Goal: Task Accomplishment & Management: Use online tool/utility

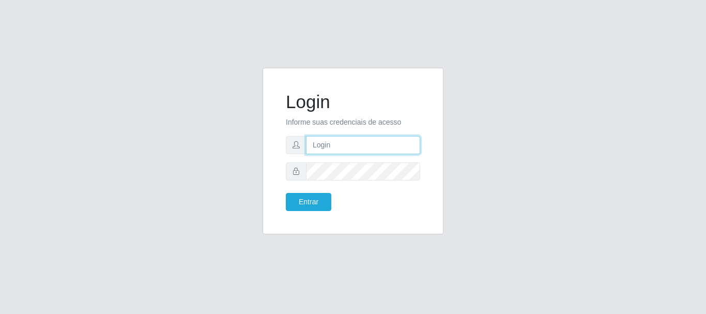
type input "caio@B1"
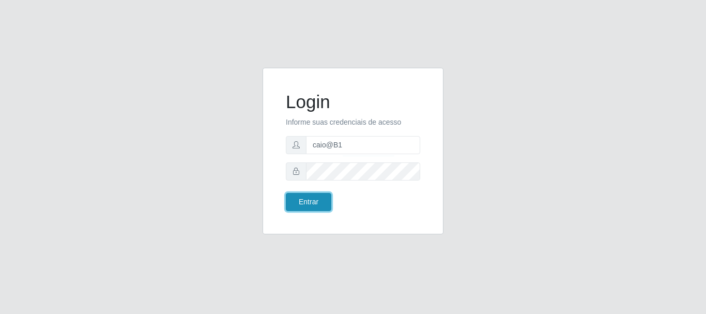
click at [306, 204] on button "Entrar" at bounding box center [309, 202] width 46 height 18
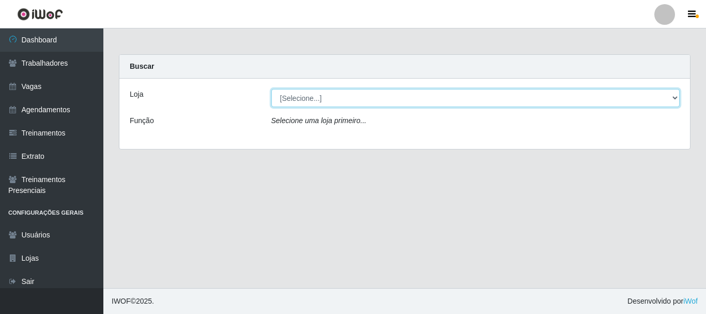
click at [671, 94] on select "[Selecione...] Bemais Supermercados - B1 [GEOGRAPHIC_DATA]" at bounding box center [476, 98] width 409 height 18
select select "403"
click at [272, 89] on select "[Selecione...] Bemais Supermercados - B1 [GEOGRAPHIC_DATA]" at bounding box center [476, 98] width 409 height 18
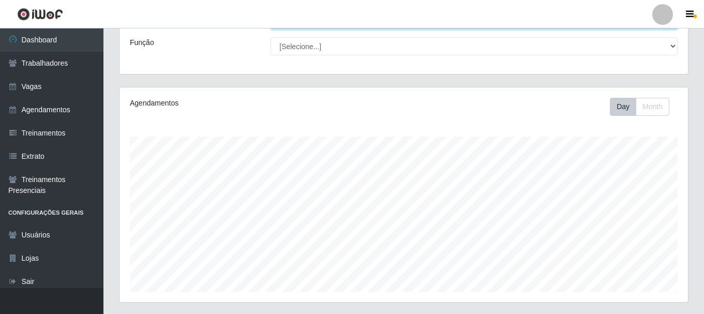
scroll to position [189, 0]
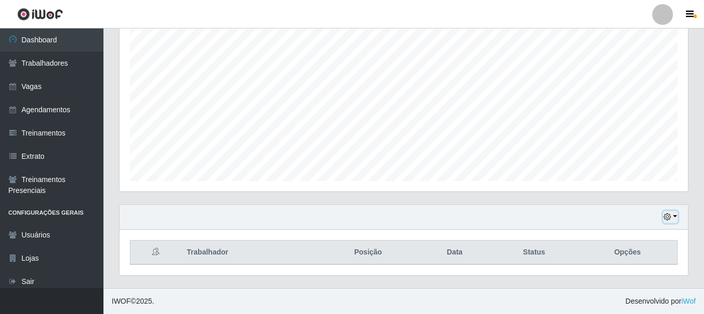
click at [666, 216] on icon "button" at bounding box center [667, 216] width 7 height 7
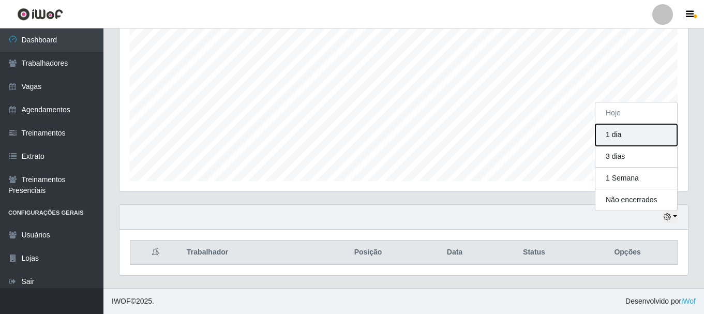
click at [631, 139] on button "1 dia" at bounding box center [636, 135] width 82 height 22
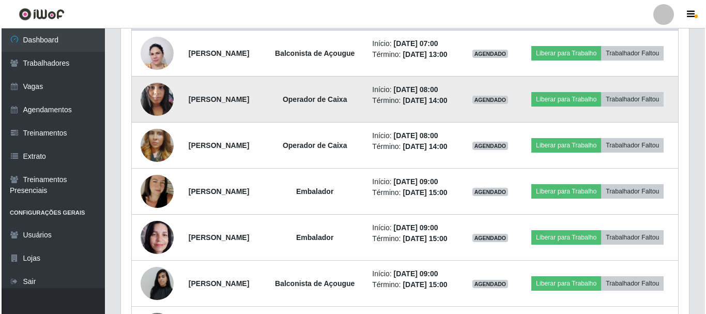
scroll to position [344, 0]
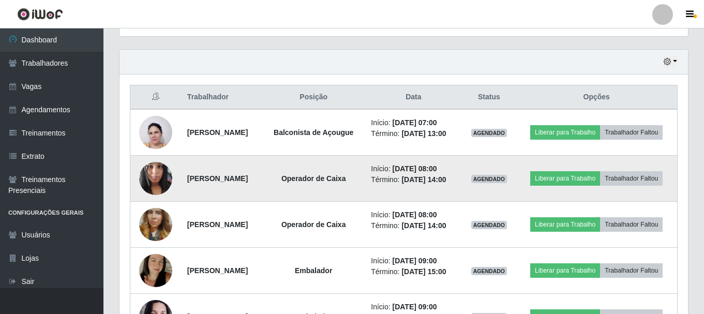
click at [133, 190] on td at bounding box center [155, 179] width 51 height 46
click at [151, 187] on img at bounding box center [155, 178] width 33 height 44
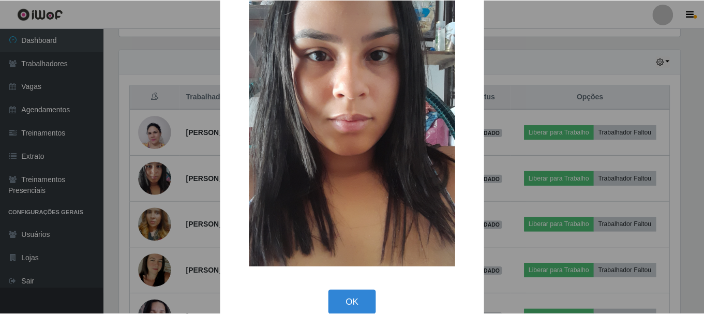
scroll to position [52, 0]
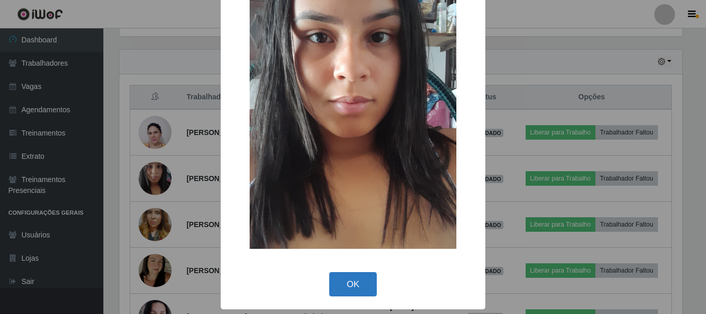
click at [354, 289] on button "OK" at bounding box center [353, 284] width 48 height 24
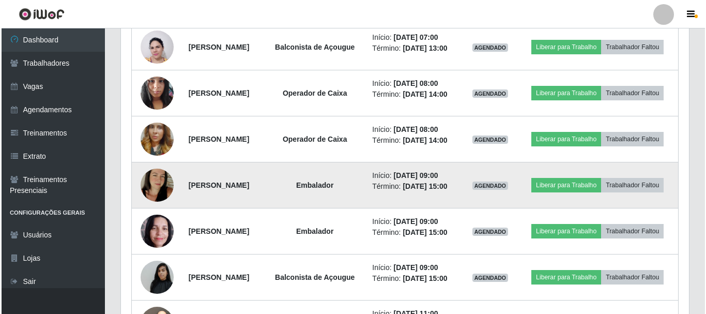
scroll to position [499, 0]
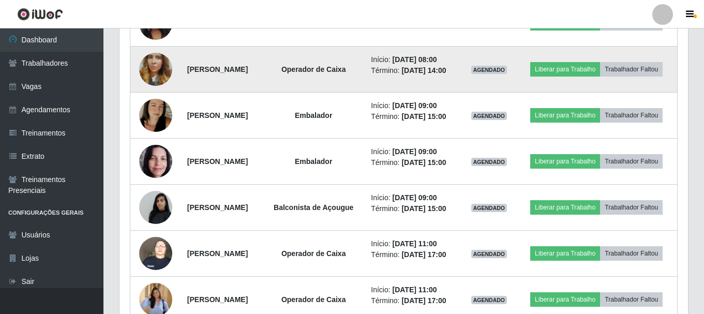
click at [156, 92] on img at bounding box center [155, 69] width 33 height 59
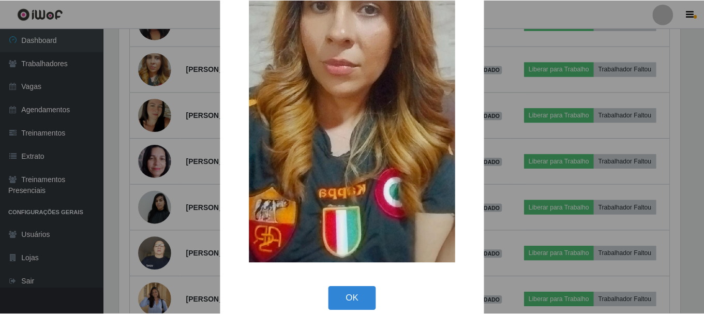
scroll to position [144, 0]
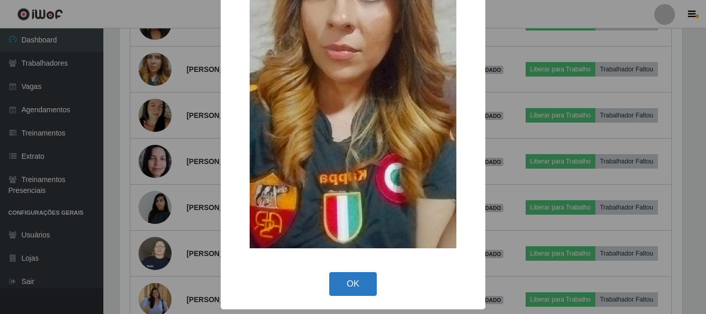
click at [349, 281] on button "OK" at bounding box center [353, 284] width 48 height 24
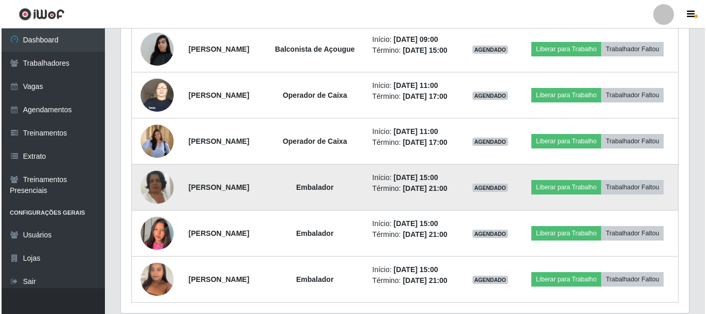
scroll to position [706, 0]
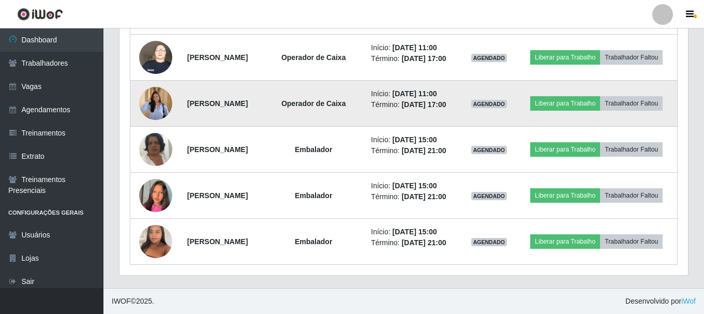
click at [140, 127] on td at bounding box center [155, 104] width 51 height 46
click at [147, 125] on img at bounding box center [155, 103] width 33 height 43
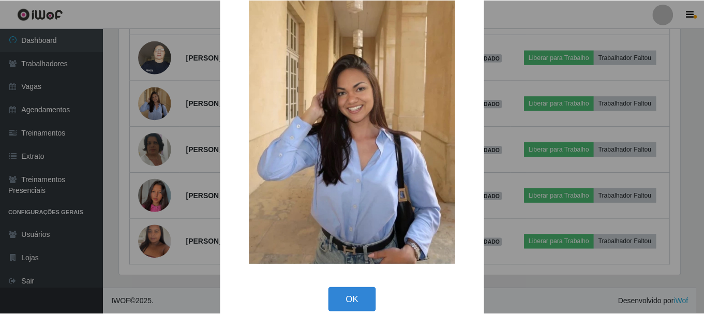
scroll to position [45, 0]
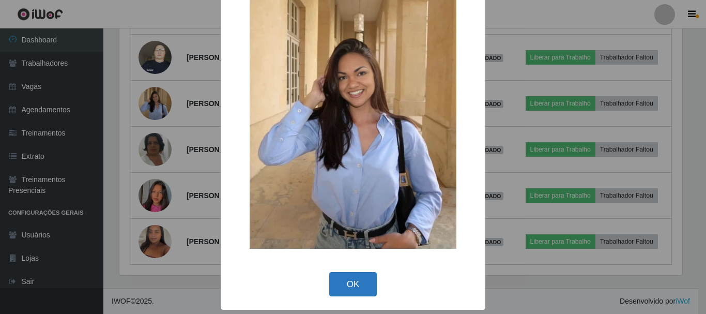
click at [337, 291] on button "OK" at bounding box center [353, 284] width 48 height 24
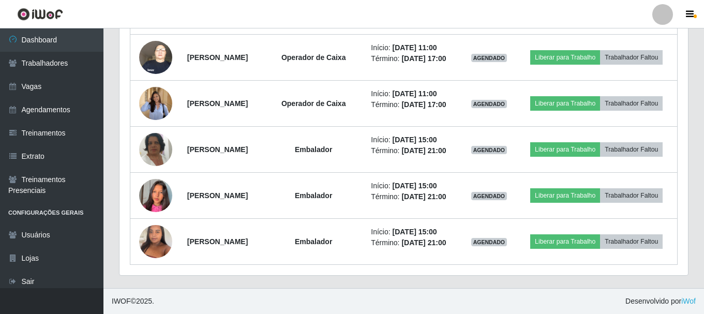
scroll to position [215, 568]
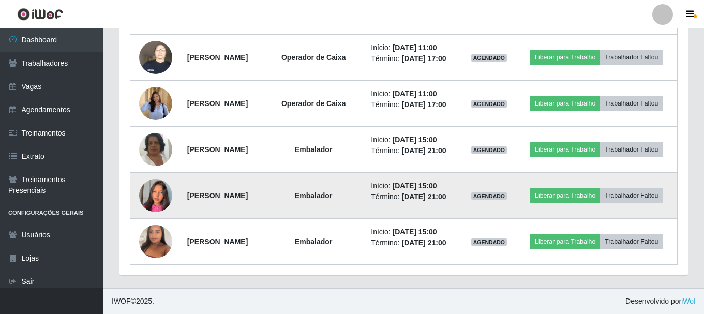
click at [155, 225] on img at bounding box center [155, 195] width 33 height 59
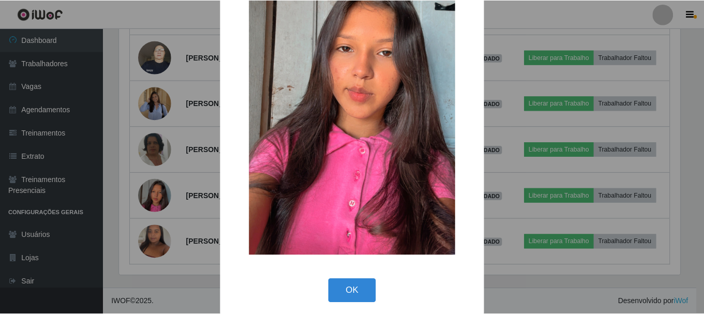
scroll to position [144, 0]
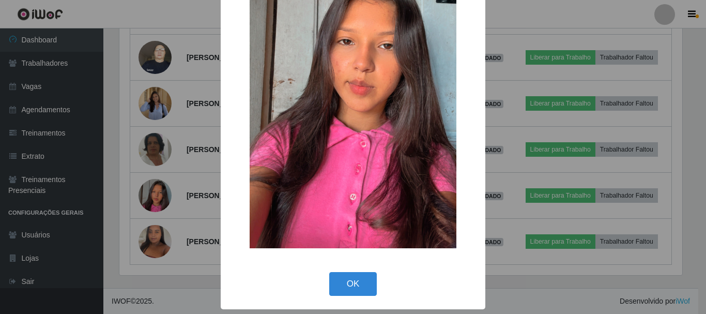
click at [351, 280] on button "OK" at bounding box center [353, 284] width 48 height 24
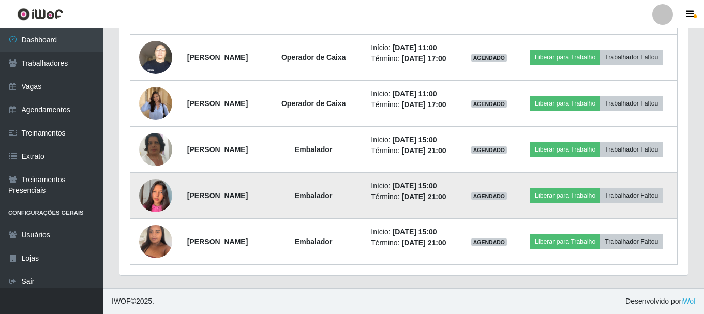
scroll to position [677, 0]
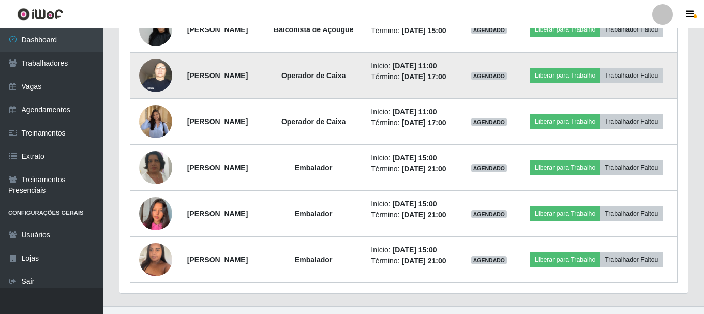
click at [154, 97] on img at bounding box center [155, 75] width 33 height 44
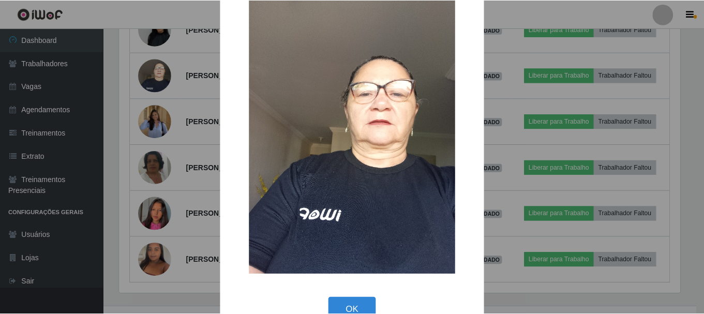
scroll to position [52, 0]
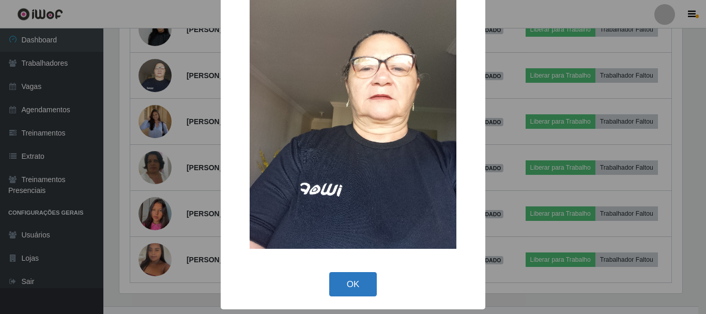
click at [341, 281] on button "OK" at bounding box center [353, 284] width 48 height 24
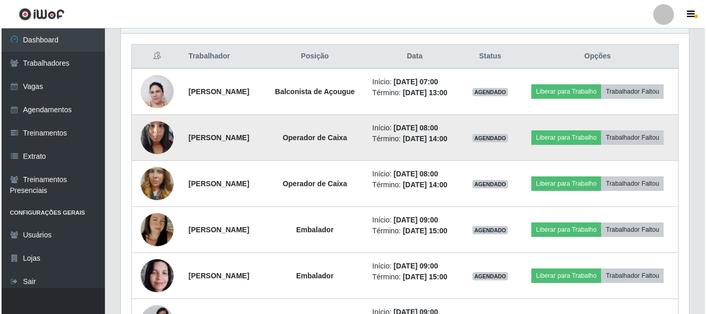
scroll to position [367, 0]
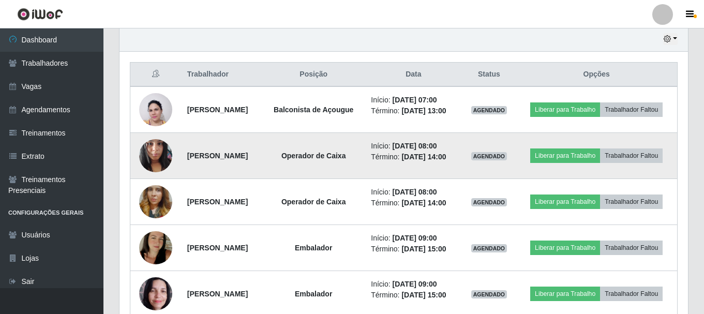
click at [146, 158] on img at bounding box center [155, 155] width 33 height 44
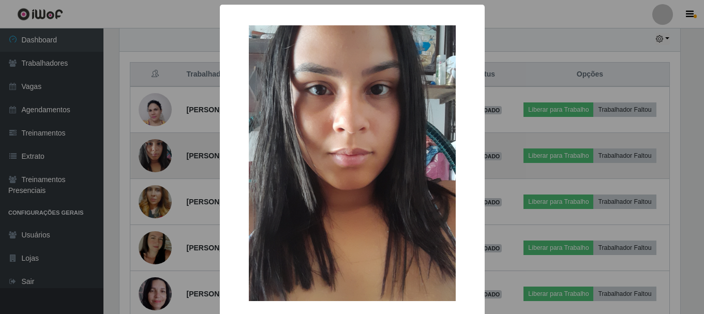
scroll to position [215, 563]
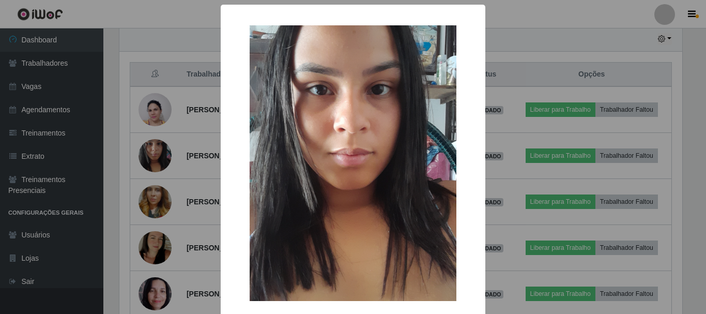
click at [146, 167] on div "× OK Cancel" at bounding box center [353, 157] width 706 height 314
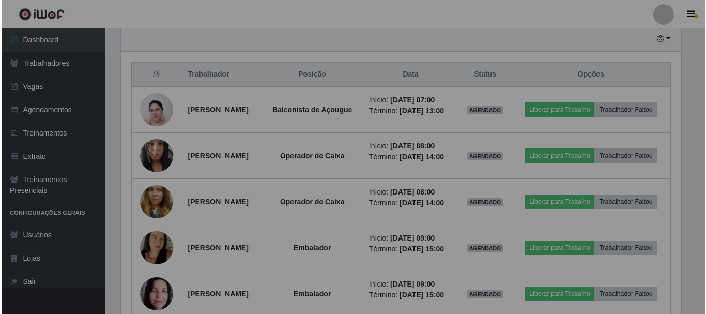
scroll to position [215, 568]
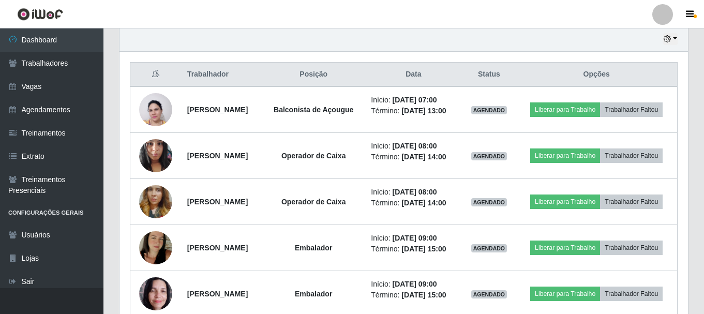
click at [146, 167] on img at bounding box center [155, 155] width 33 height 44
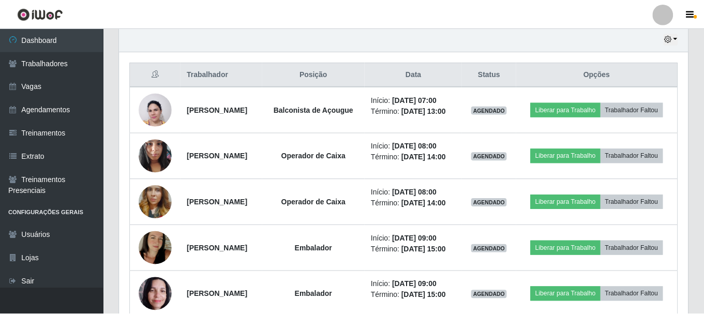
scroll to position [215, 563]
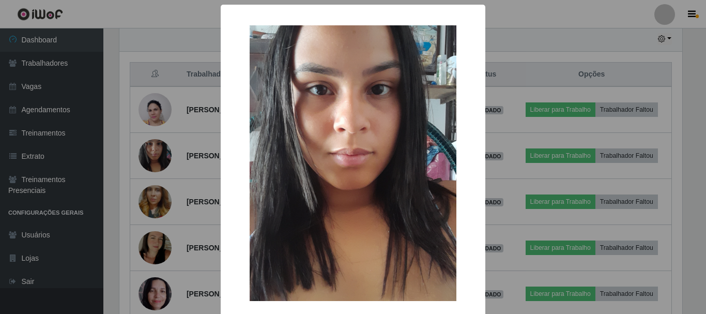
click at [146, 167] on div "× OK Cancel" at bounding box center [353, 157] width 706 height 314
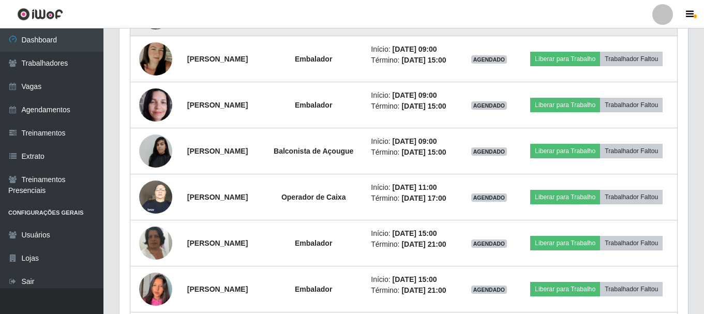
scroll to position [574, 0]
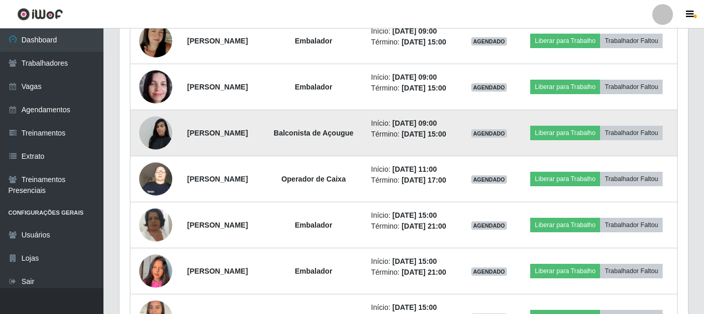
click at [162, 155] on img at bounding box center [155, 133] width 33 height 44
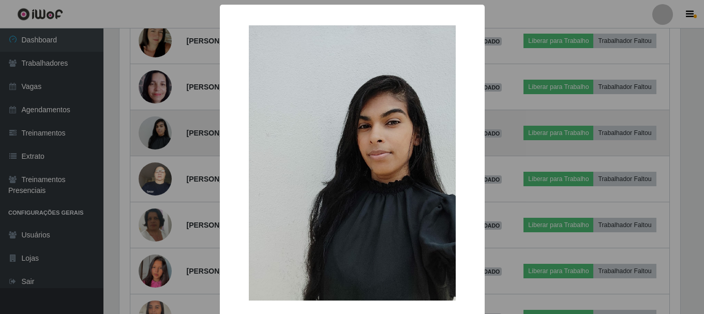
scroll to position [215, 563]
click at [162, 181] on div "× OK Cancel" at bounding box center [353, 157] width 706 height 314
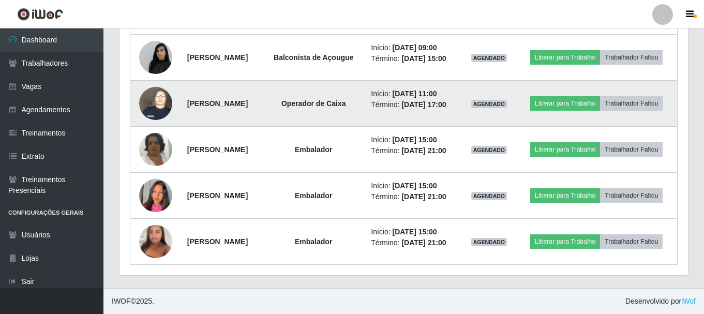
scroll to position [727, 0]
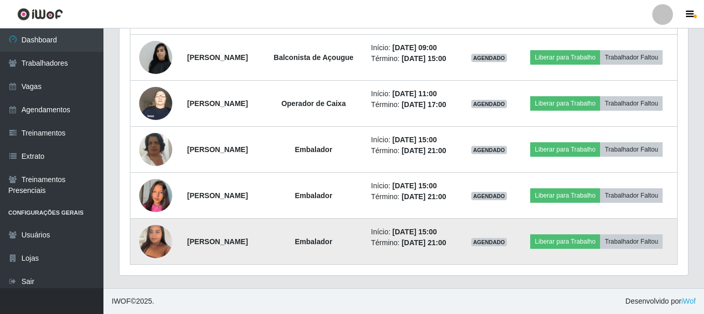
click at [150, 241] on img at bounding box center [155, 241] width 33 height 44
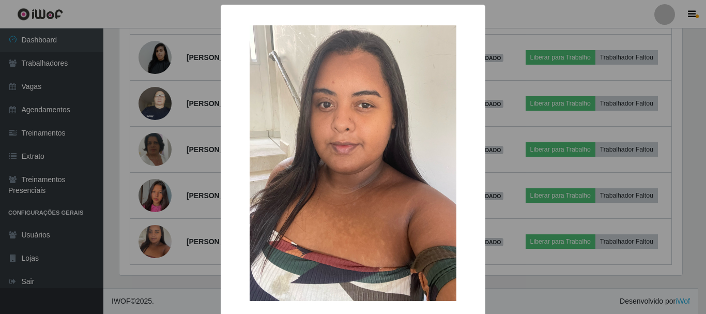
click at [148, 239] on div "× OK Cancel" at bounding box center [353, 157] width 706 height 314
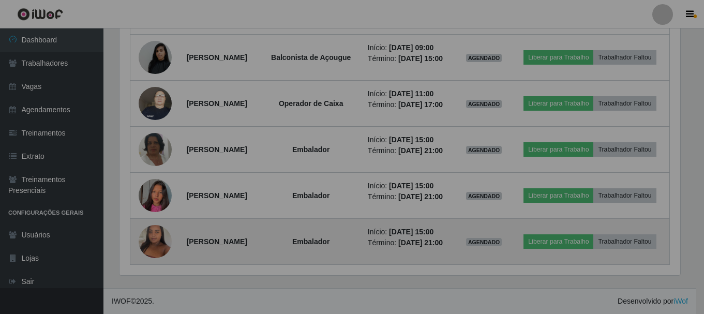
scroll to position [215, 568]
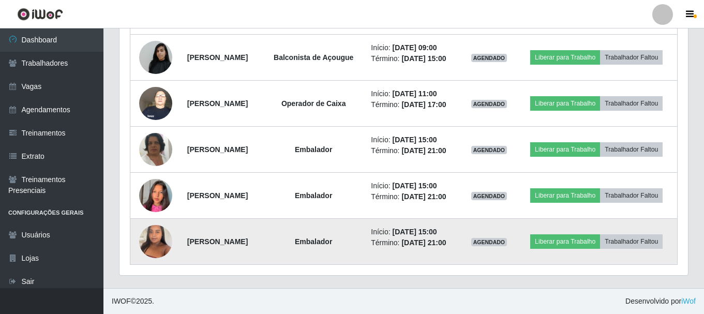
click at [148, 230] on img at bounding box center [155, 241] width 33 height 44
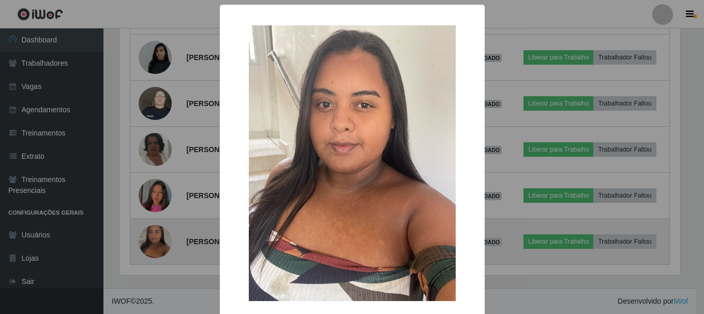
scroll to position [215, 563]
click at [148, 230] on div "× OK Cancel" at bounding box center [353, 157] width 706 height 314
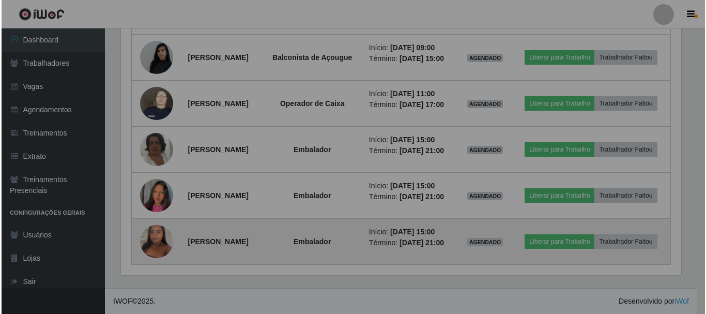
scroll to position [215, 568]
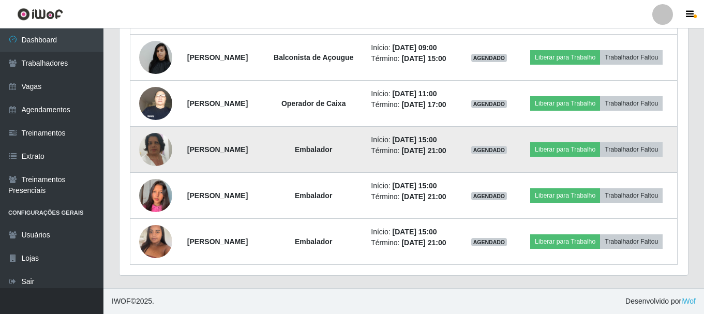
click at [160, 126] on img at bounding box center [155, 149] width 33 height 59
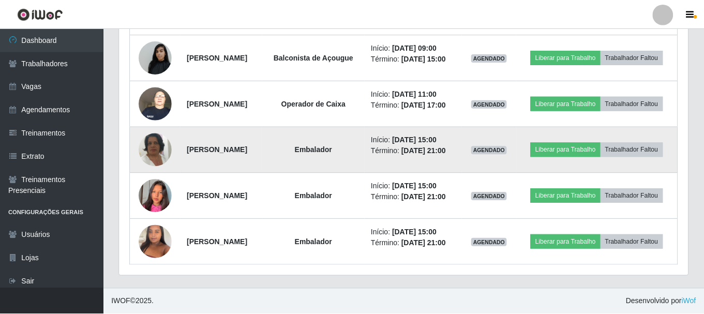
scroll to position [215, 563]
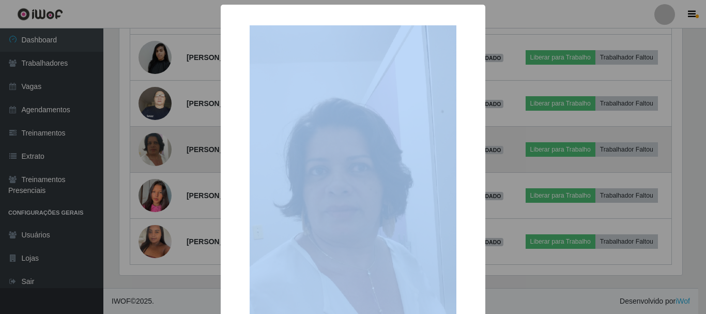
click at [160, 126] on div "× OK Cancel" at bounding box center [353, 157] width 706 height 314
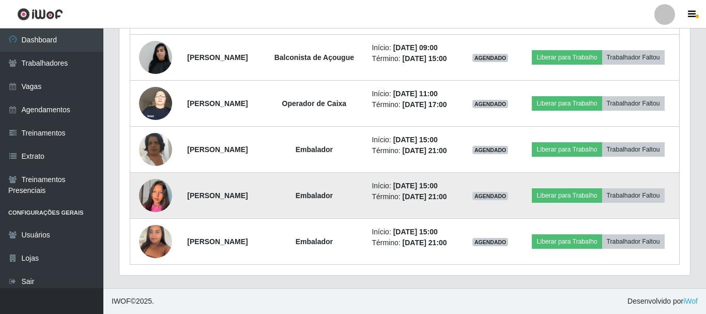
scroll to position [215, 568]
click at [147, 183] on img at bounding box center [155, 195] width 33 height 59
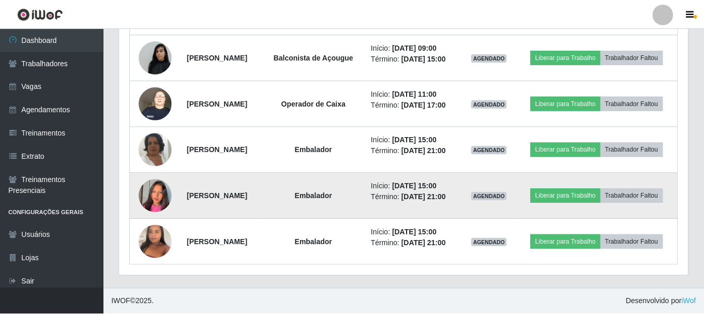
scroll to position [215, 563]
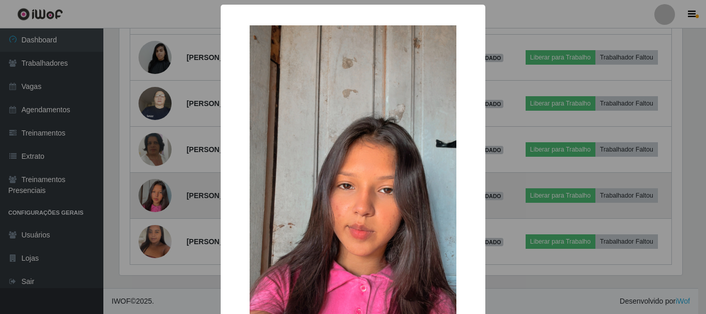
click at [147, 183] on div "× OK Cancel" at bounding box center [353, 157] width 706 height 314
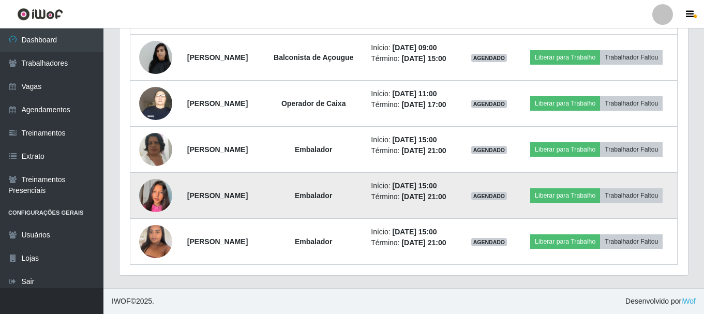
scroll to position [0, 0]
